Goal: Information Seeking & Learning: Learn about a topic

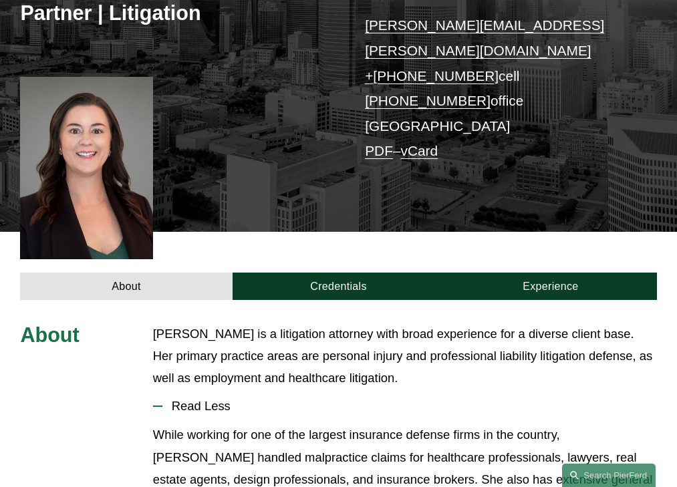
scroll to position [363, 0]
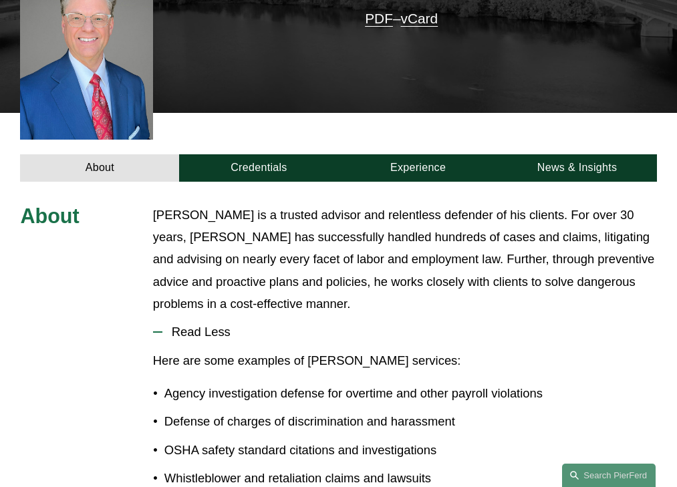
scroll to position [402, 0]
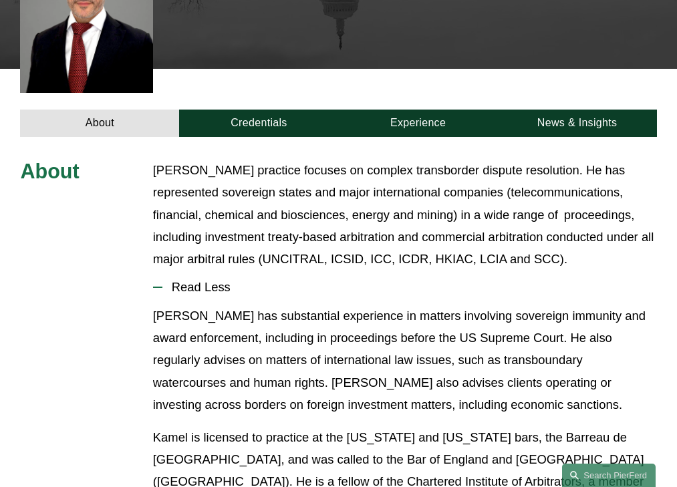
scroll to position [407, 0]
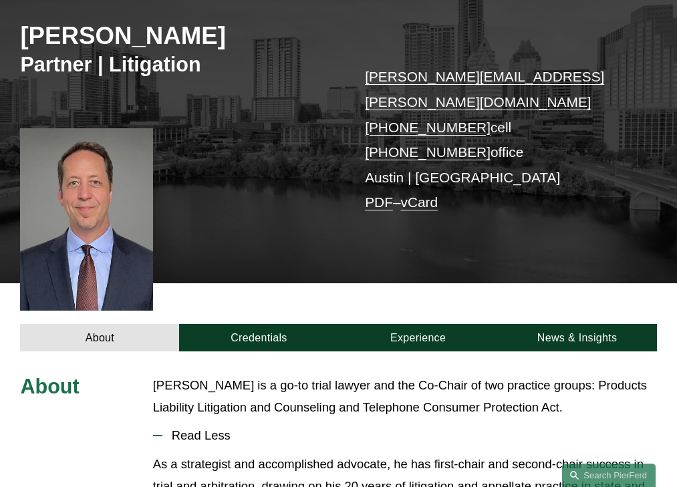
scroll to position [341, 0]
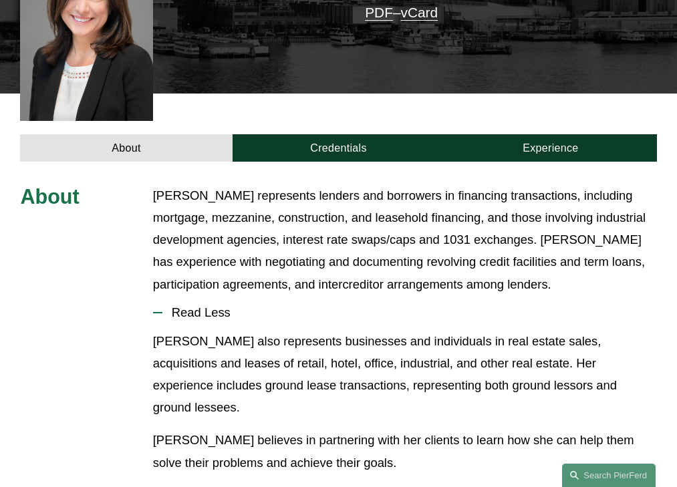
scroll to position [407, 0]
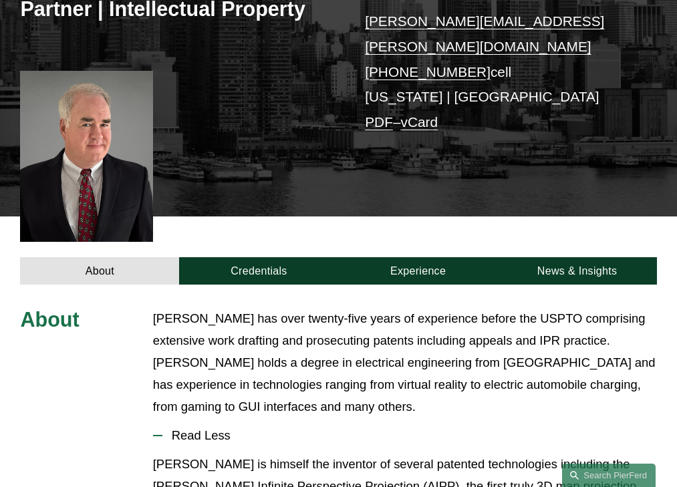
scroll to position [396, 0]
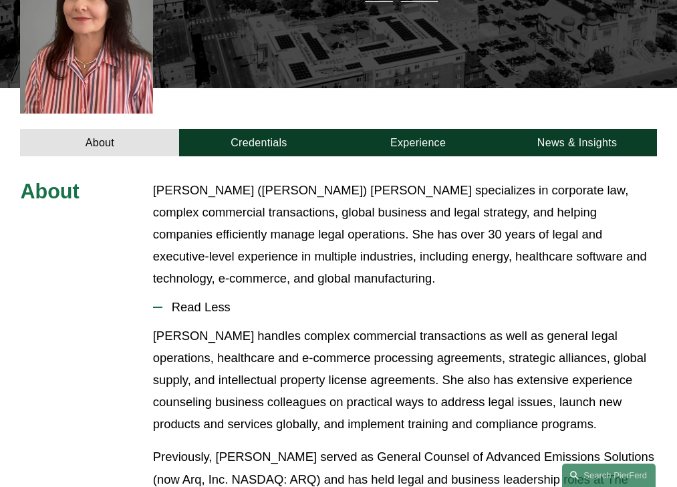
scroll to position [373, 0]
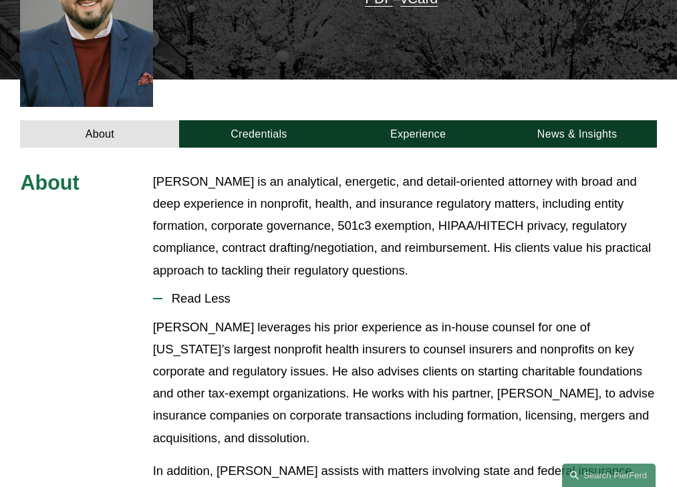
scroll to position [407, 0]
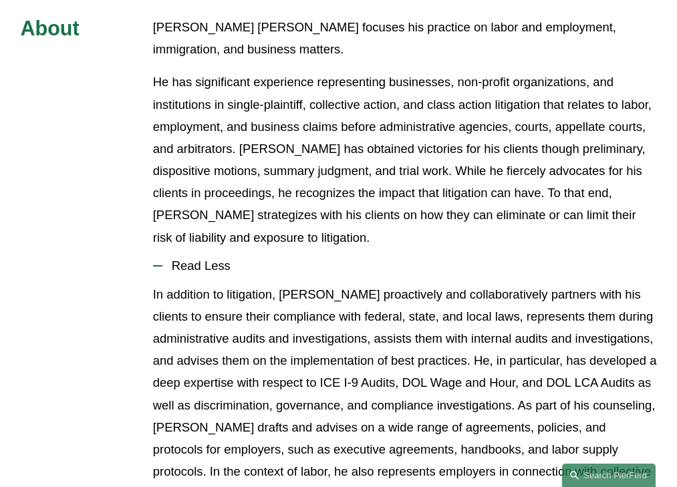
scroll to position [495, 0]
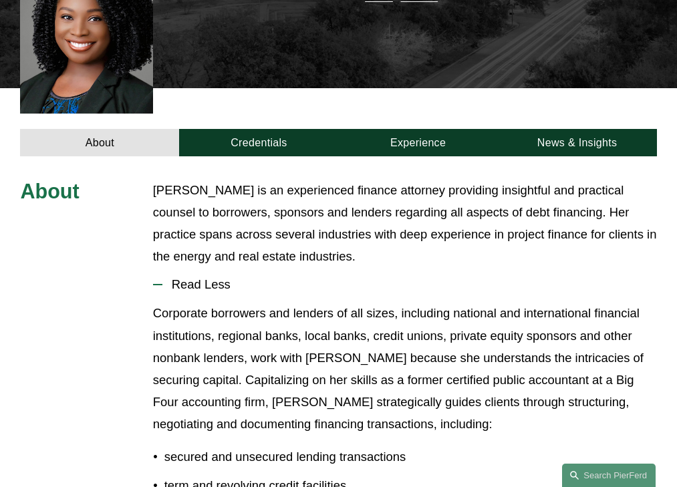
scroll to position [373, 0]
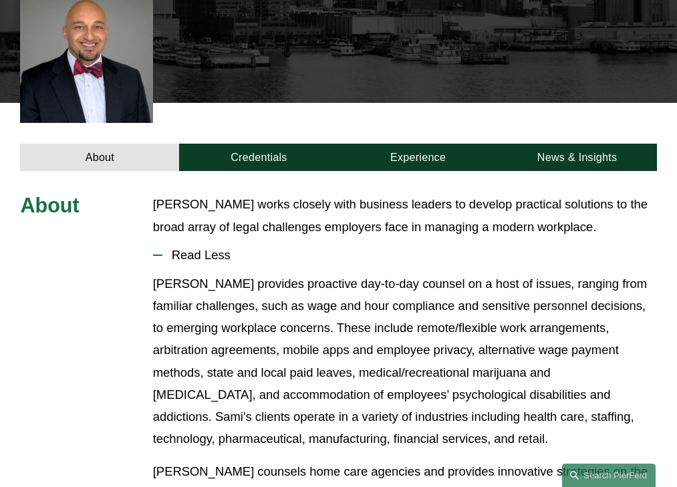
scroll to position [361, 0]
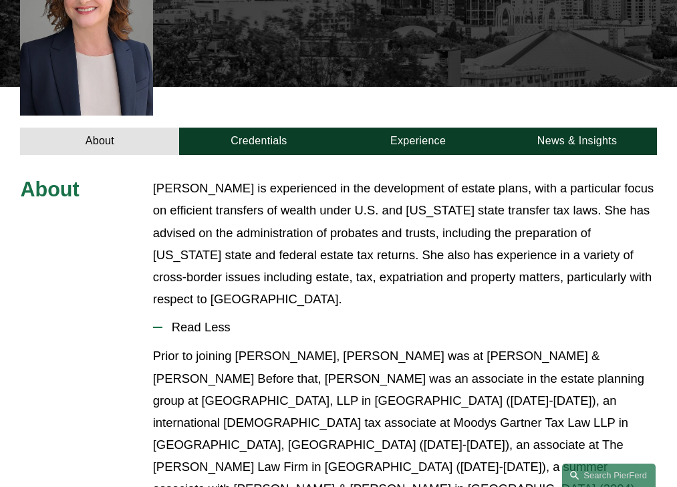
scroll to position [418, 0]
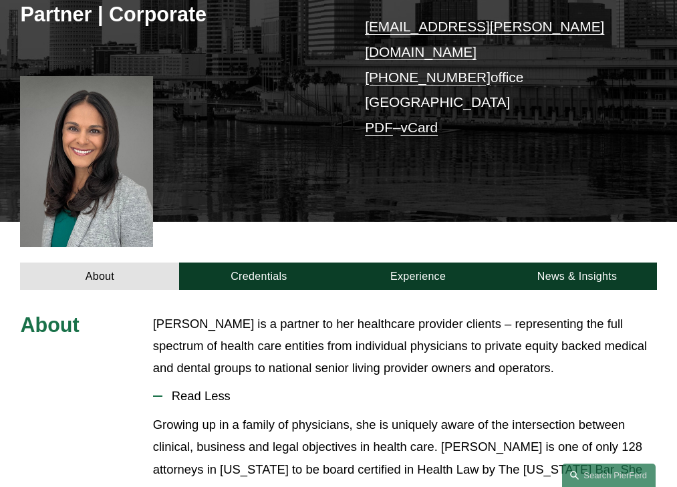
scroll to position [351, 0]
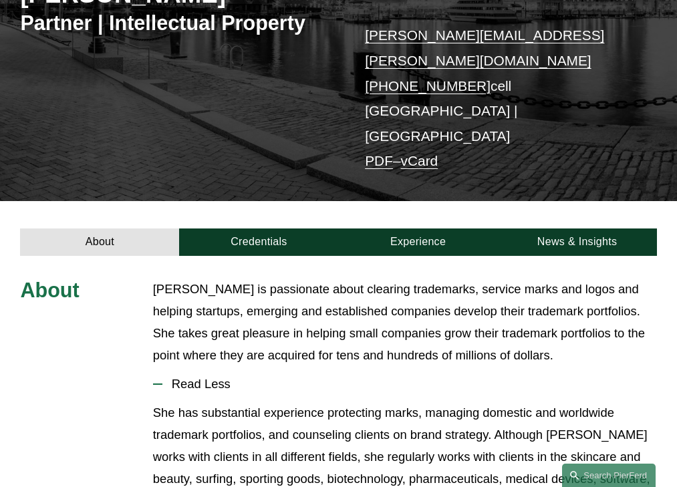
scroll to position [304, 0]
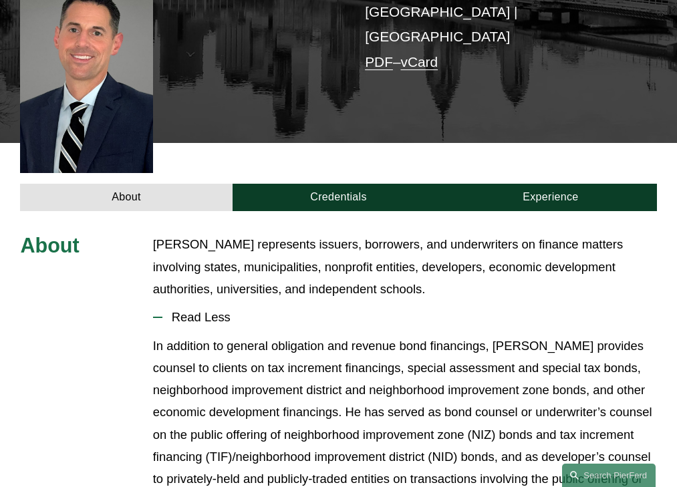
scroll to position [363, 0]
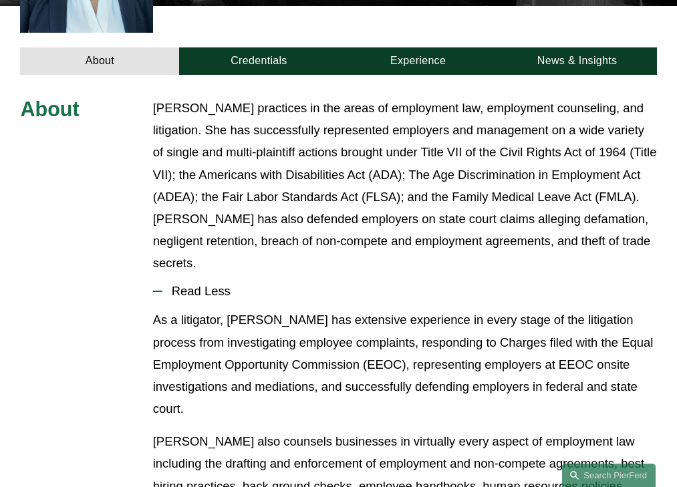
scroll to position [468, 0]
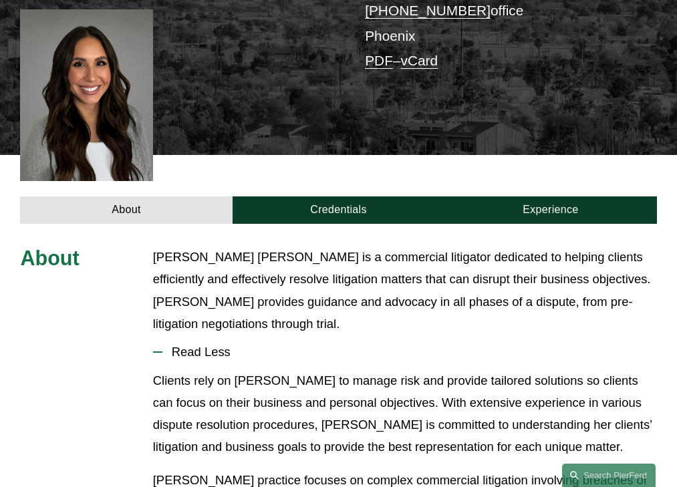
scroll to position [351, 0]
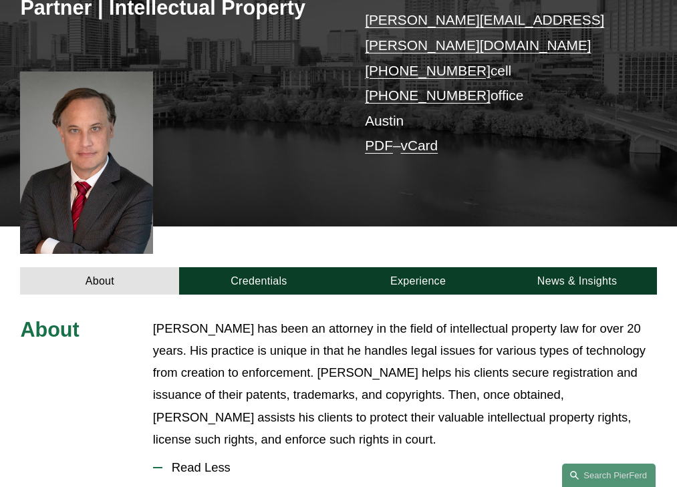
scroll to position [407, 0]
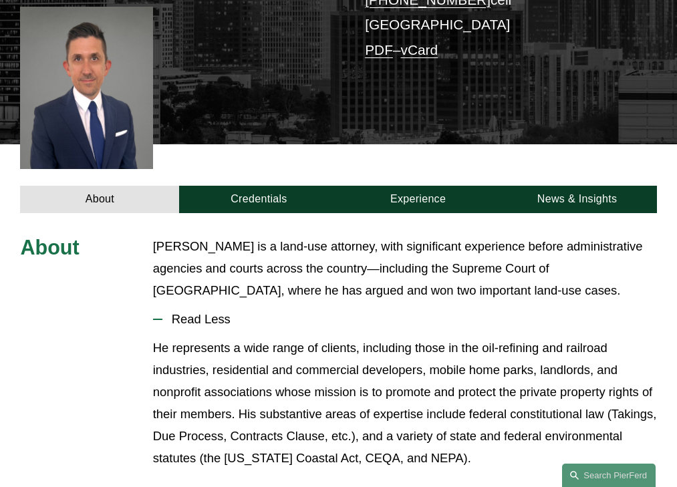
scroll to position [389, 0]
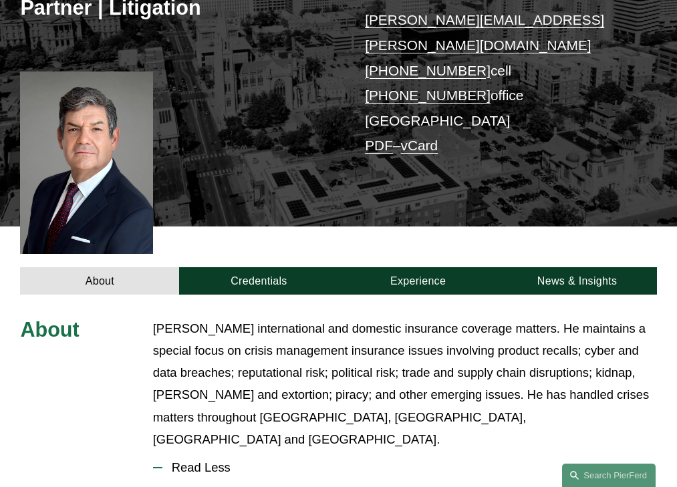
scroll to position [407, 0]
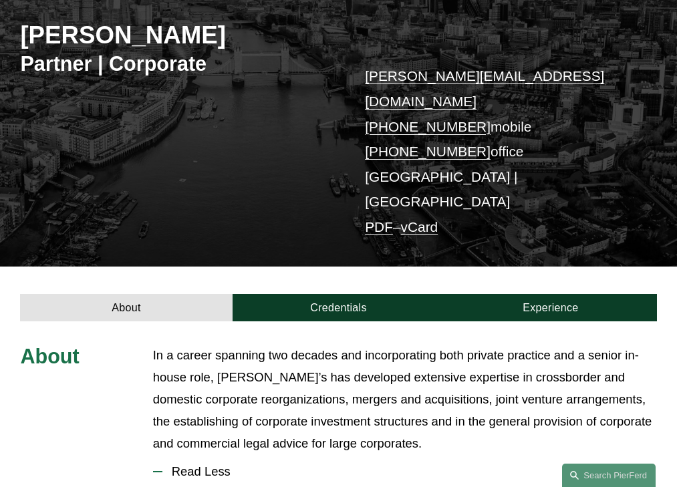
scroll to position [351, 0]
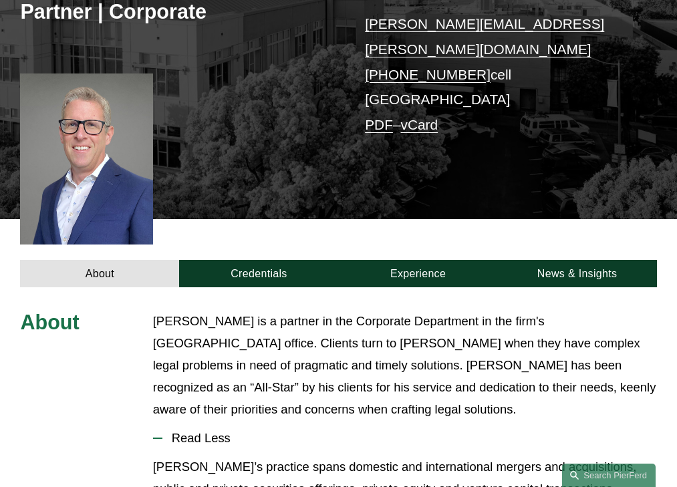
scroll to position [373, 0]
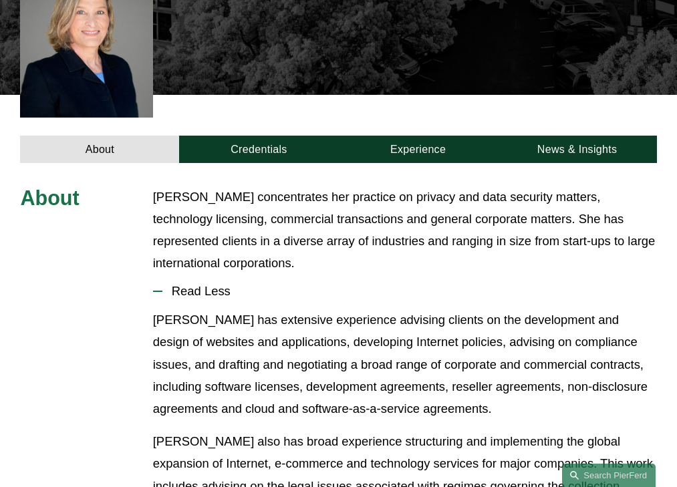
scroll to position [405, 0]
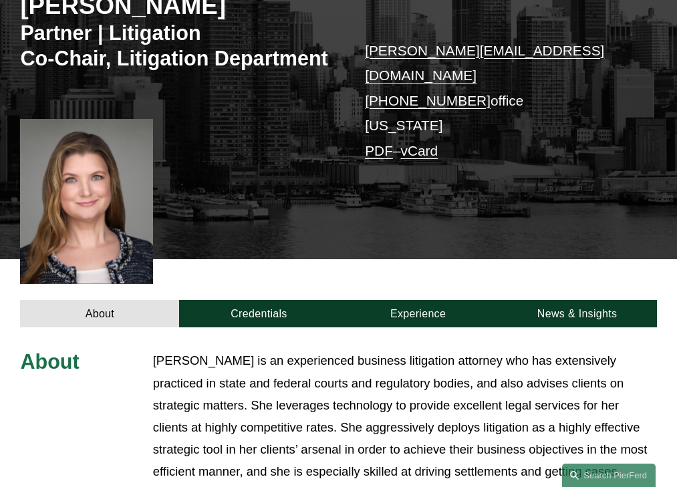
scroll to position [435, 0]
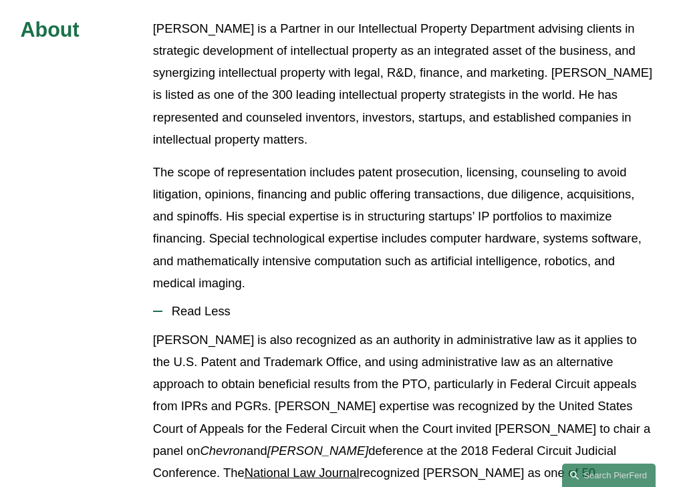
scroll to position [551, 0]
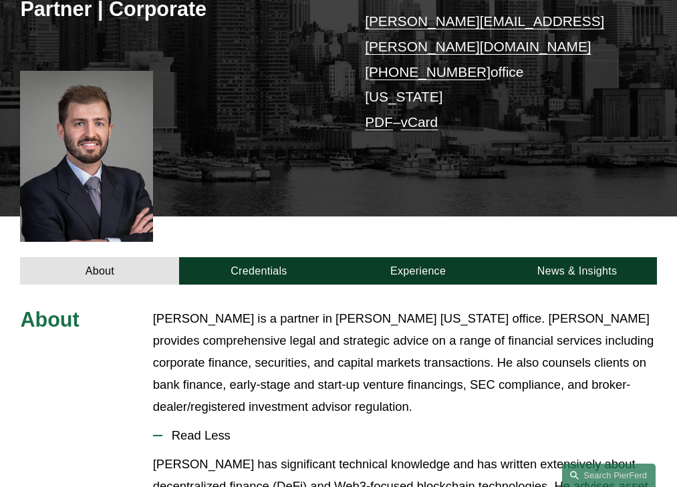
scroll to position [396, 0]
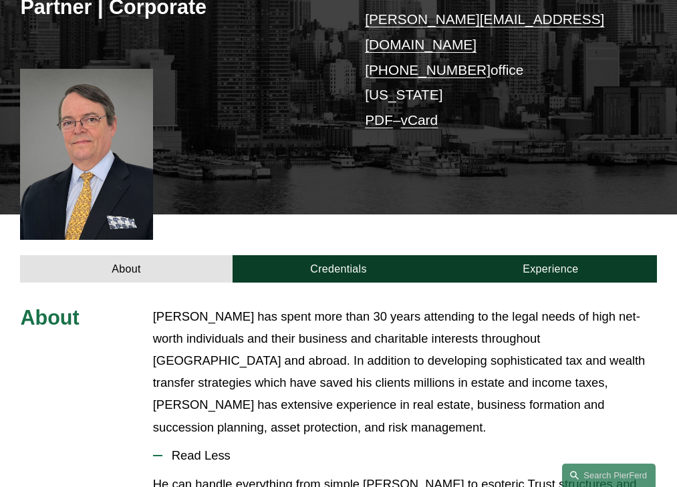
scroll to position [418, 0]
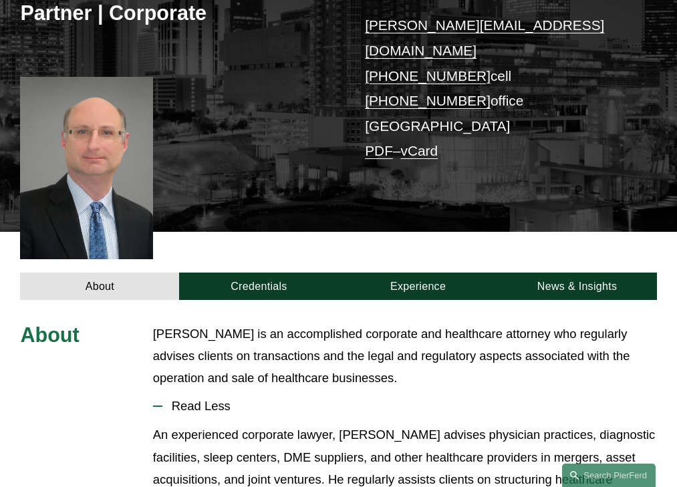
scroll to position [363, 0]
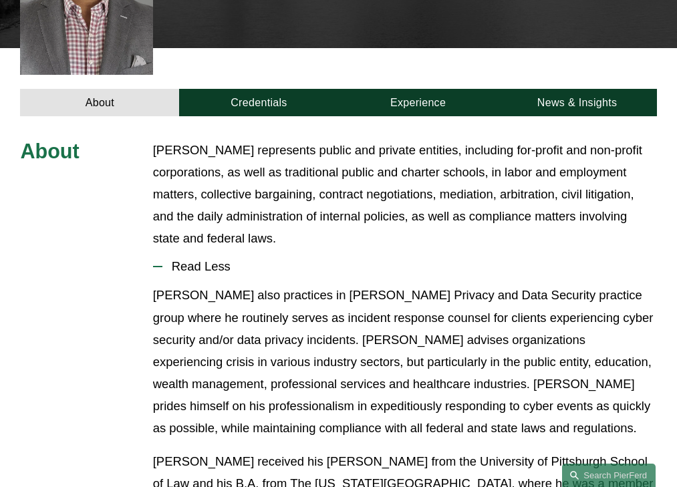
scroll to position [450, 0]
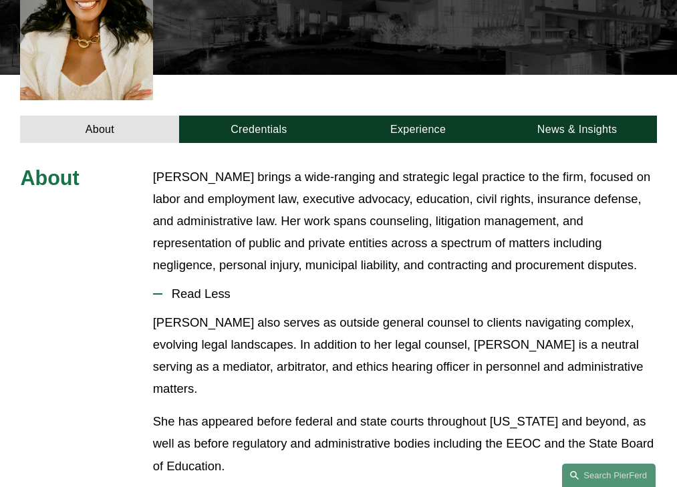
scroll to position [396, 0]
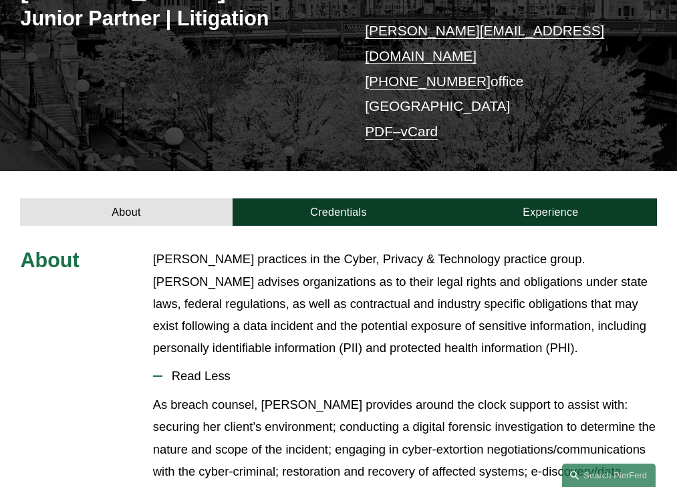
scroll to position [327, 0]
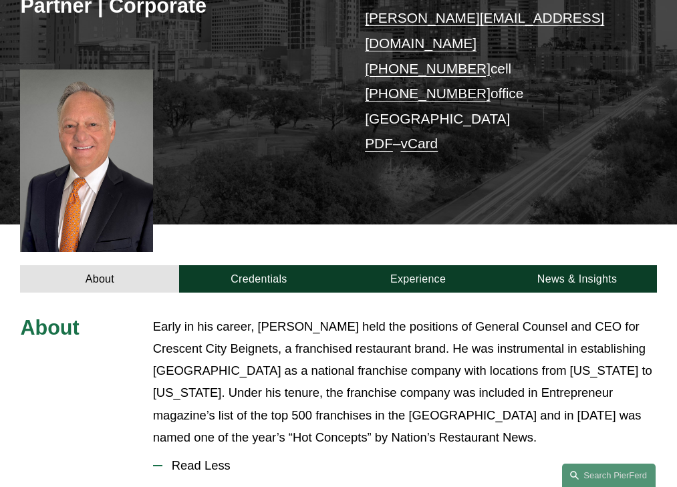
scroll to position [430, 0]
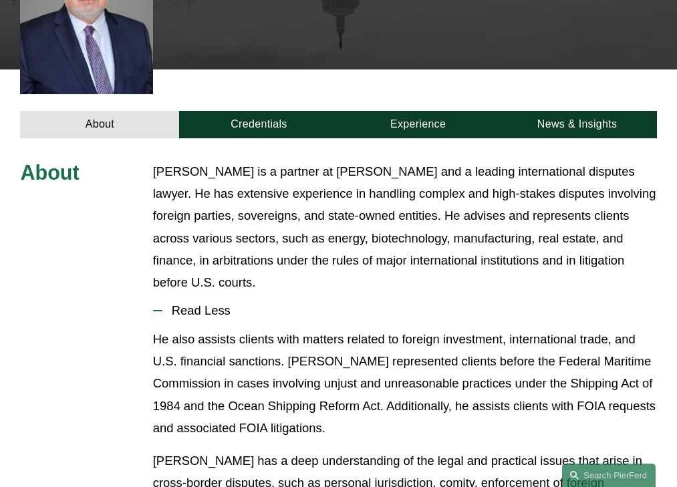
scroll to position [435, 0]
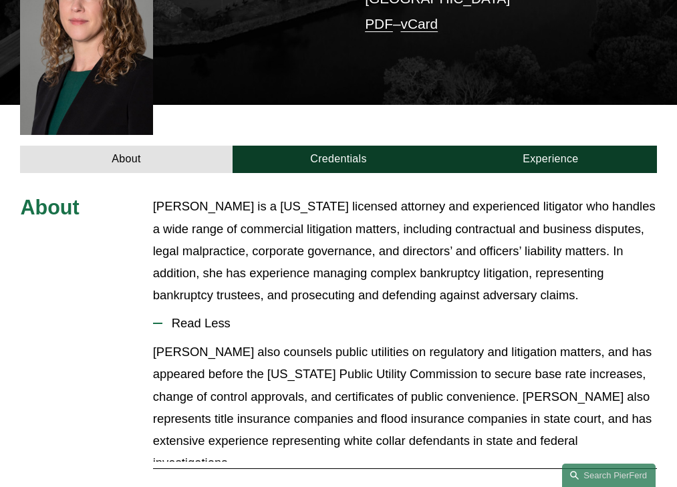
scroll to position [407, 0]
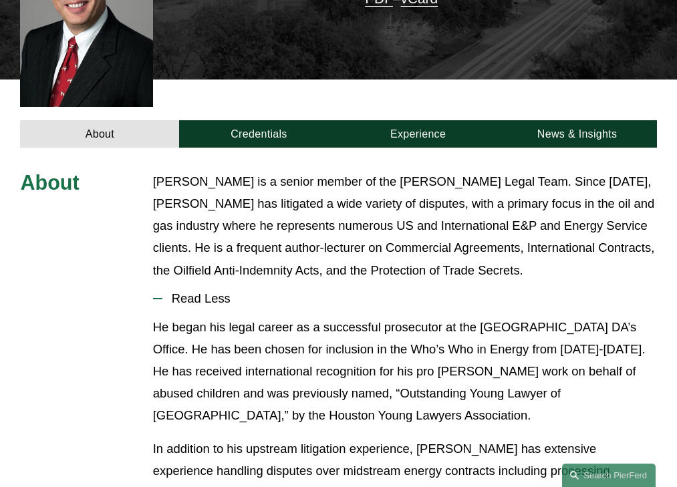
scroll to position [407, 0]
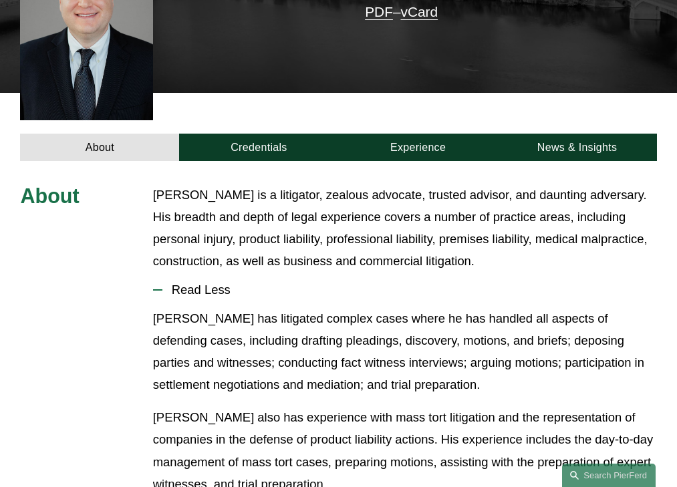
scroll to position [385, 0]
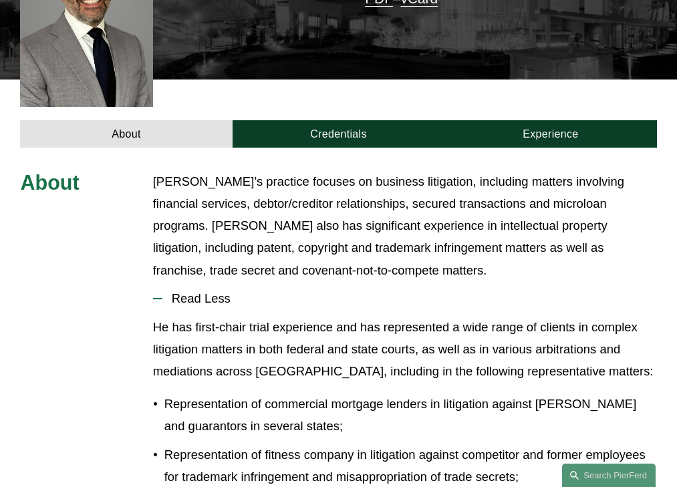
scroll to position [407, 0]
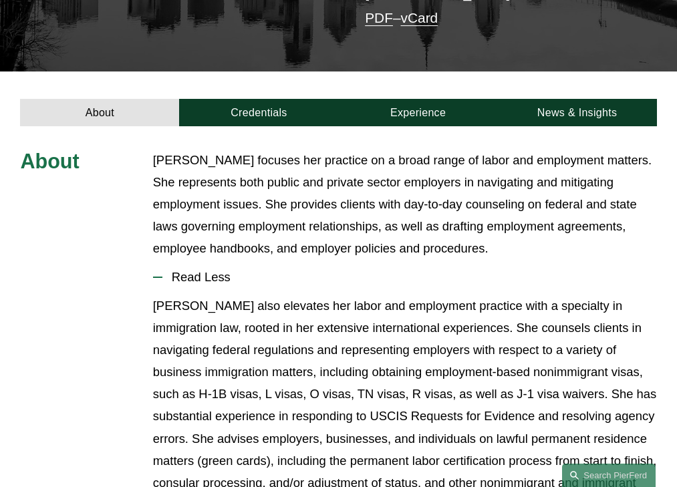
scroll to position [343, 0]
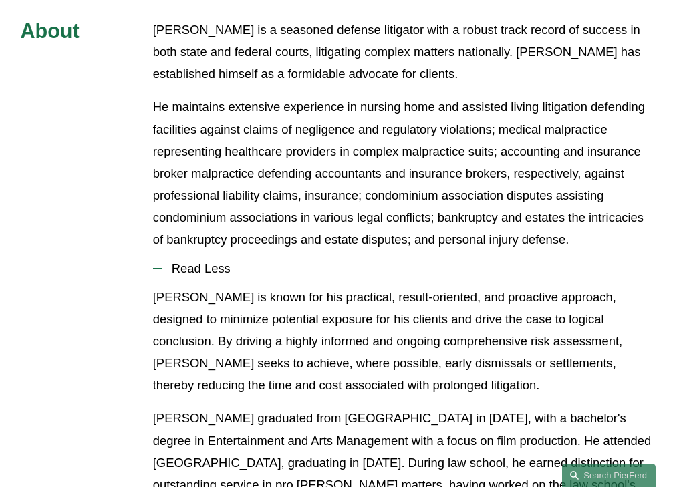
scroll to position [529, 0]
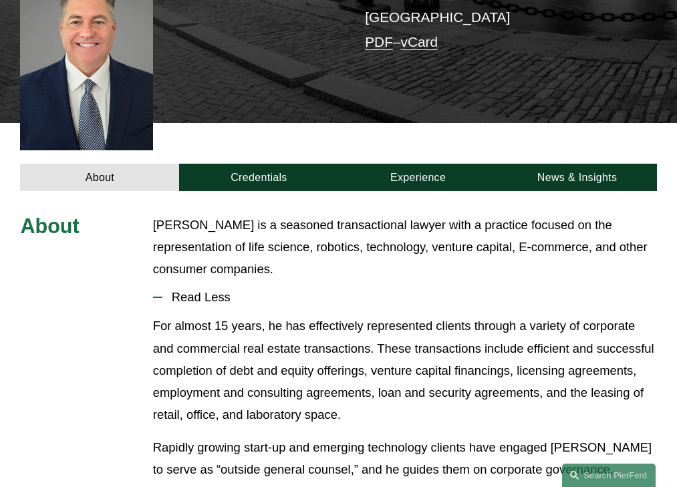
scroll to position [341, 0]
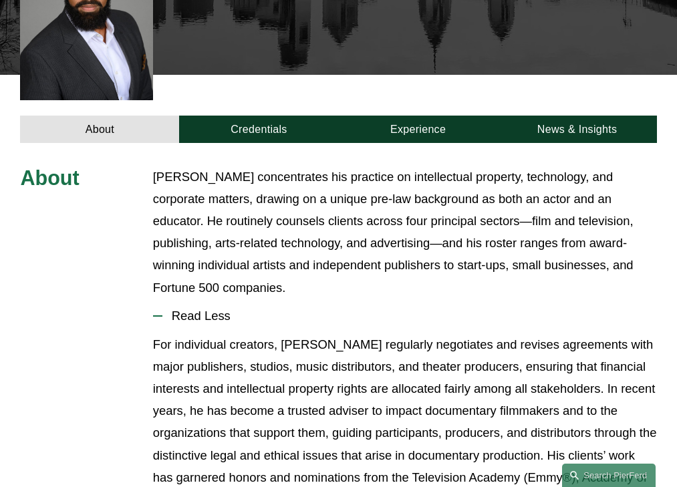
scroll to position [396, 0]
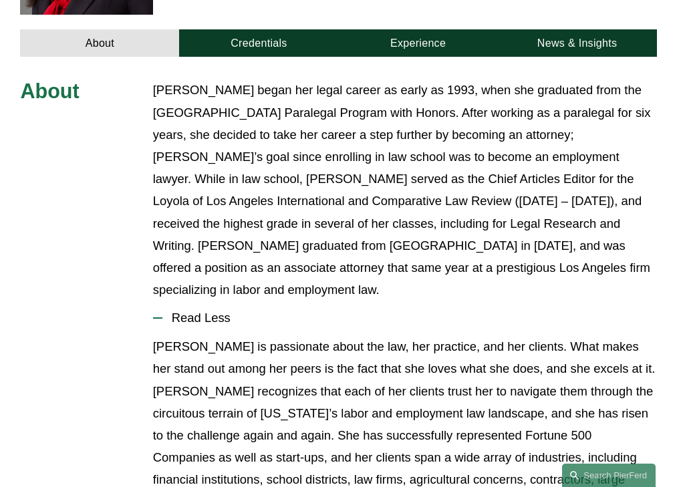
scroll to position [513, 0]
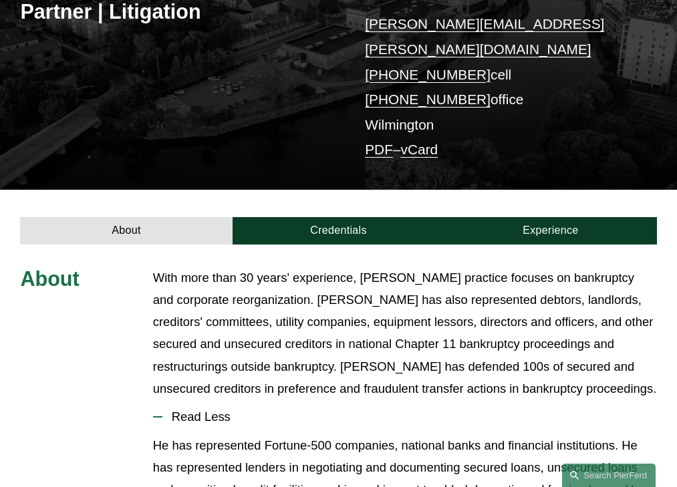
scroll to position [374, 0]
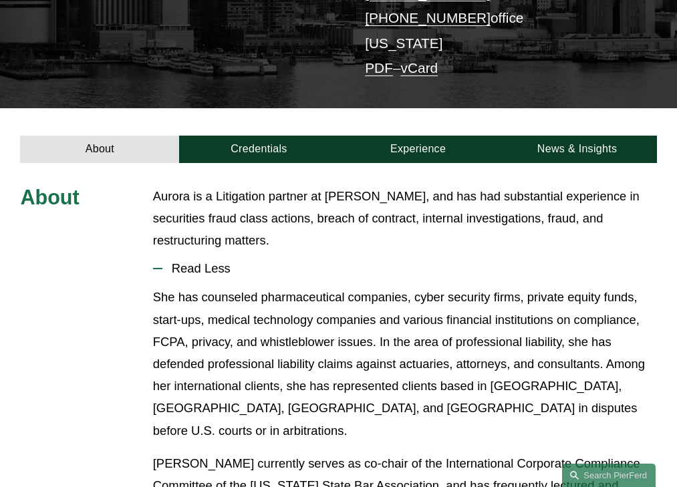
scroll to position [307, 0]
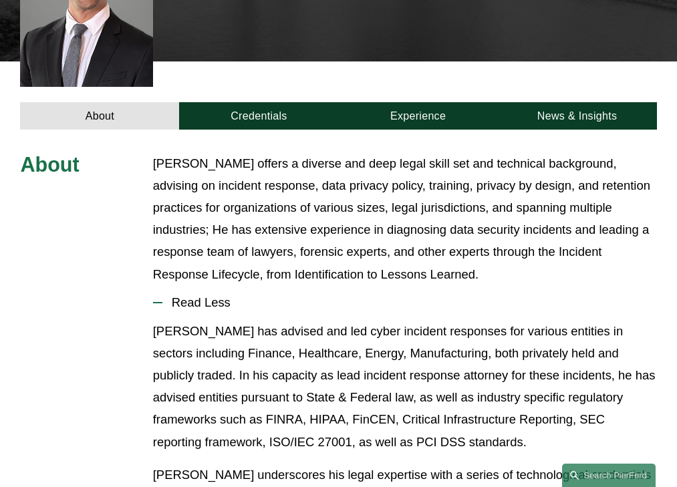
scroll to position [418, 0]
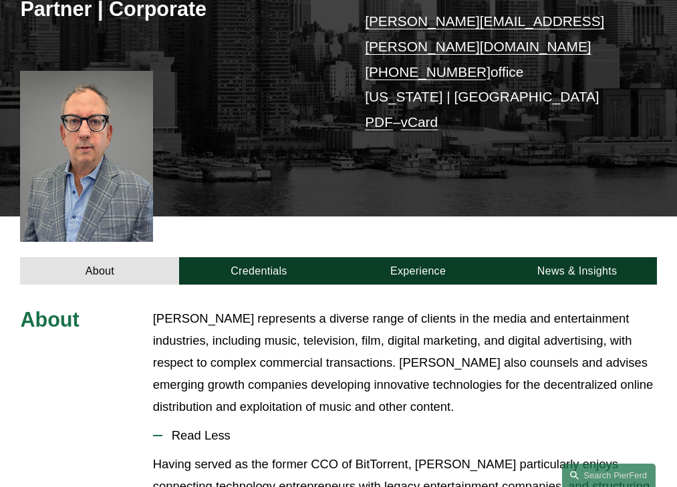
scroll to position [396, 0]
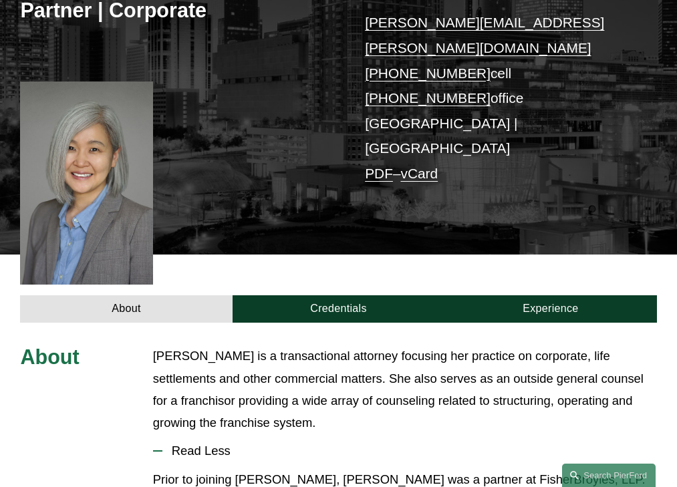
scroll to position [385, 0]
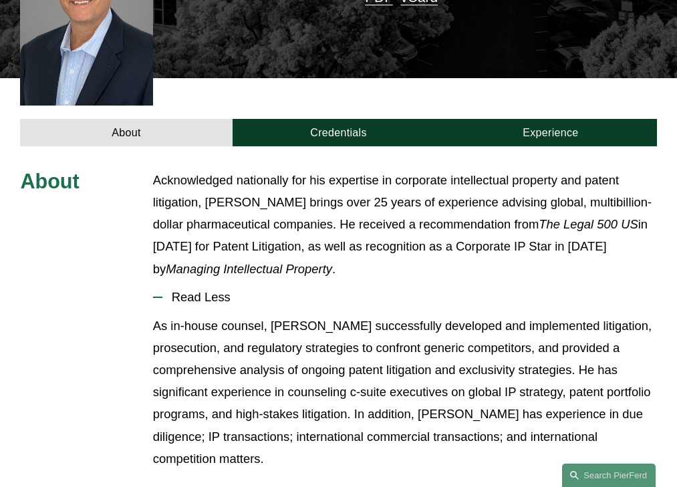
scroll to position [409, 0]
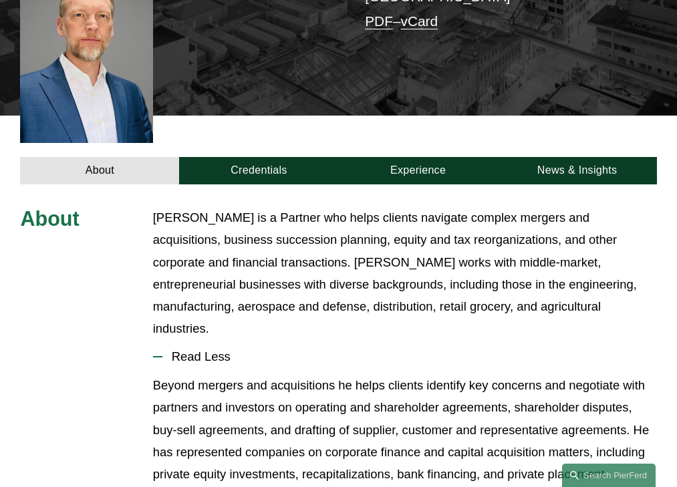
scroll to position [433, 0]
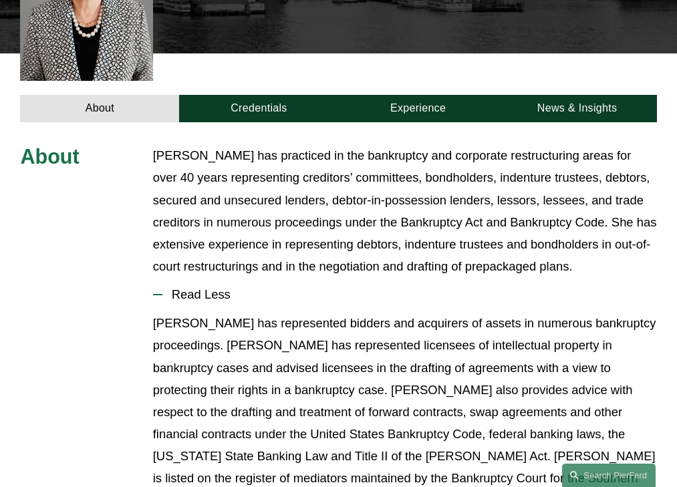
scroll to position [430, 0]
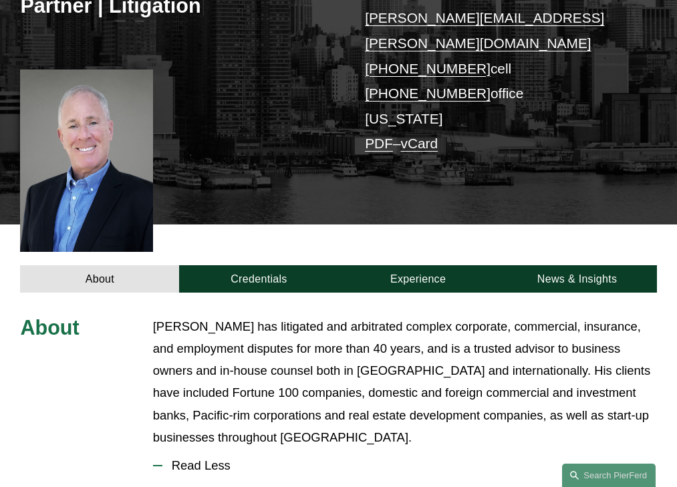
scroll to position [430, 0]
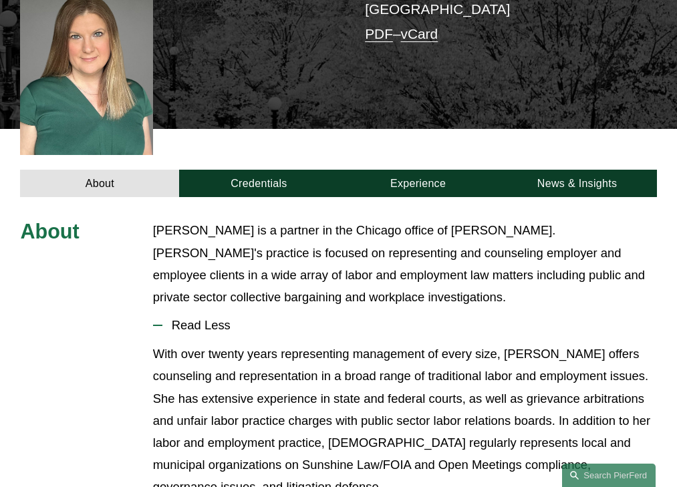
scroll to position [402, 0]
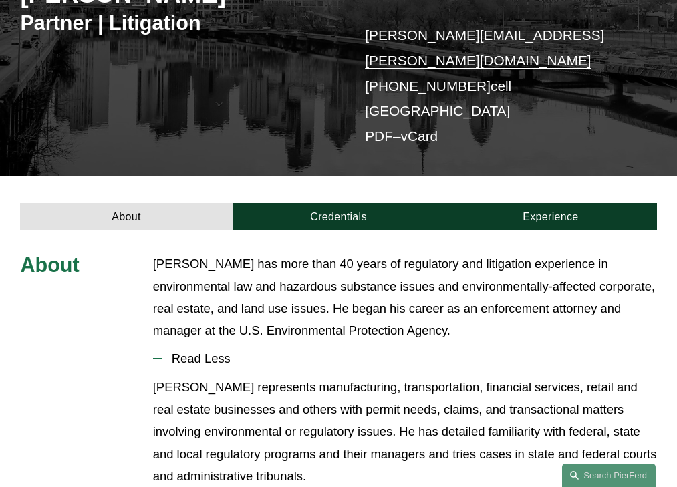
scroll to position [304, 0]
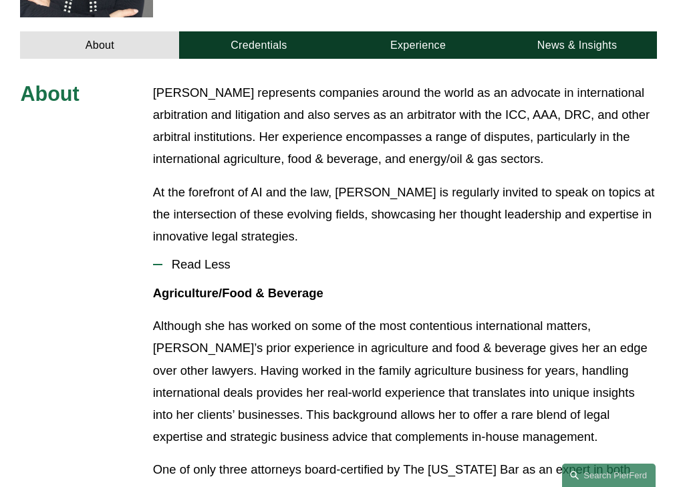
scroll to position [482, 0]
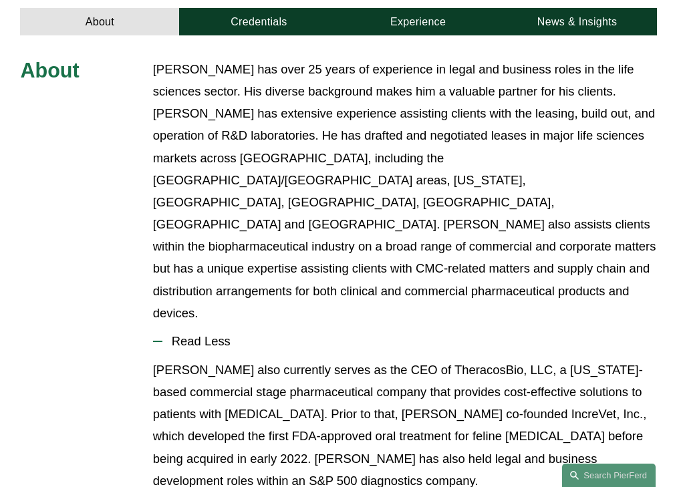
scroll to position [496, 0]
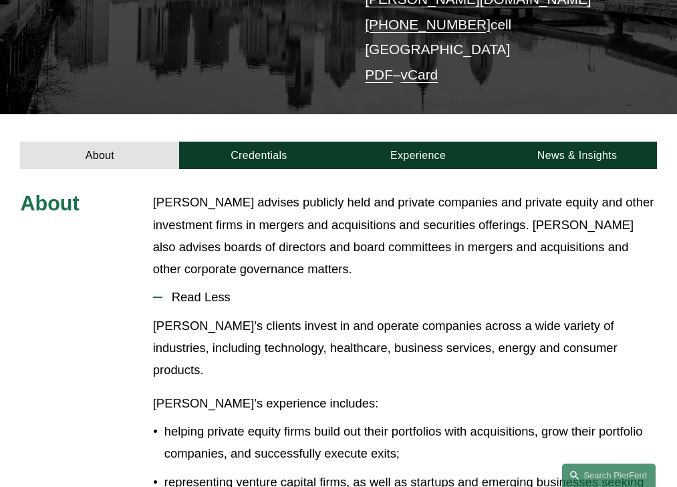
scroll to position [282, 0]
